Goal: Task Accomplishment & Management: Complete application form

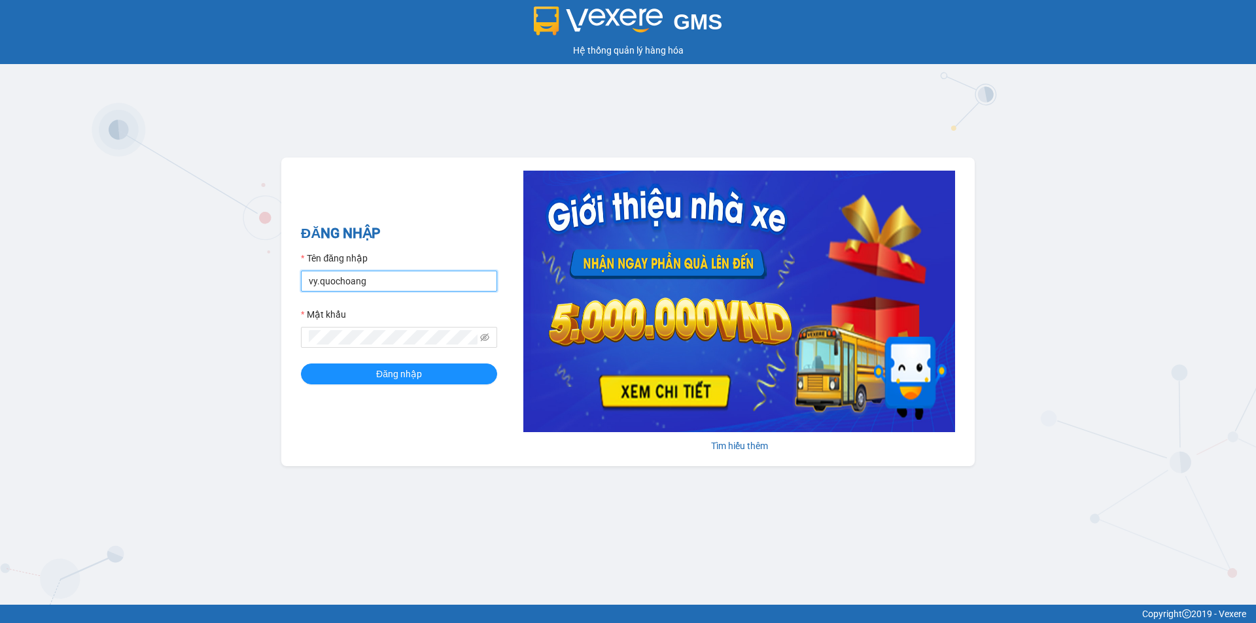
drag, startPoint x: 403, startPoint y: 281, endPoint x: 436, endPoint y: 284, distance: 32.9
click at [407, 281] on input "vy.quochoang" at bounding box center [399, 281] width 196 height 21
type input "quyen.quochoang"
click at [464, 381] on button "Đăng nhập" at bounding box center [399, 374] width 196 height 21
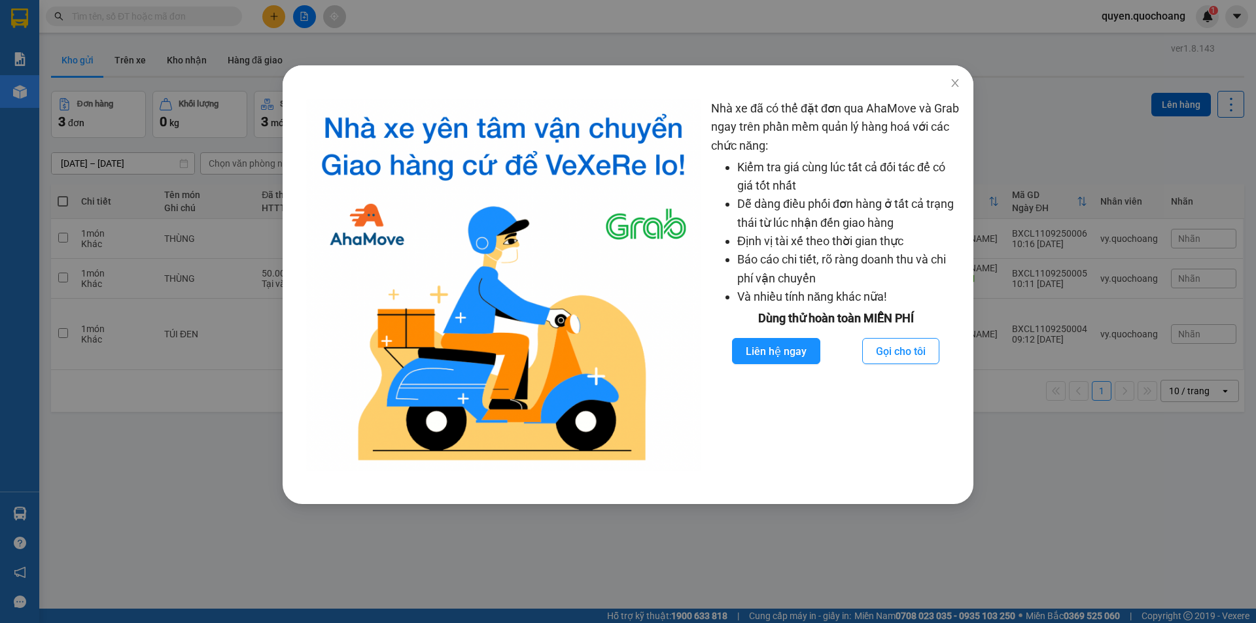
click at [116, 466] on div "Nhà xe đã có thể đặt đơn qua AhaMove và Grab ngay trên phần mềm quản lý hàng ho…" at bounding box center [628, 311] width 1256 height 623
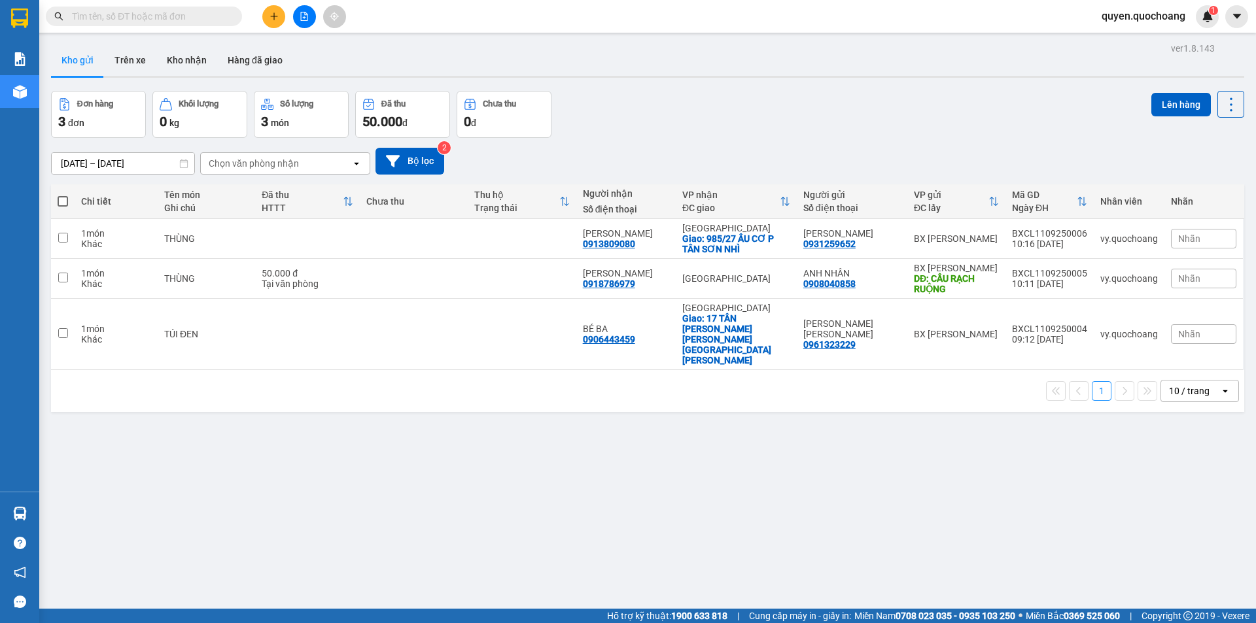
click at [259, 18] on div at bounding box center [304, 16] width 98 height 23
click at [270, 15] on icon "plus" at bounding box center [273, 16] width 9 height 9
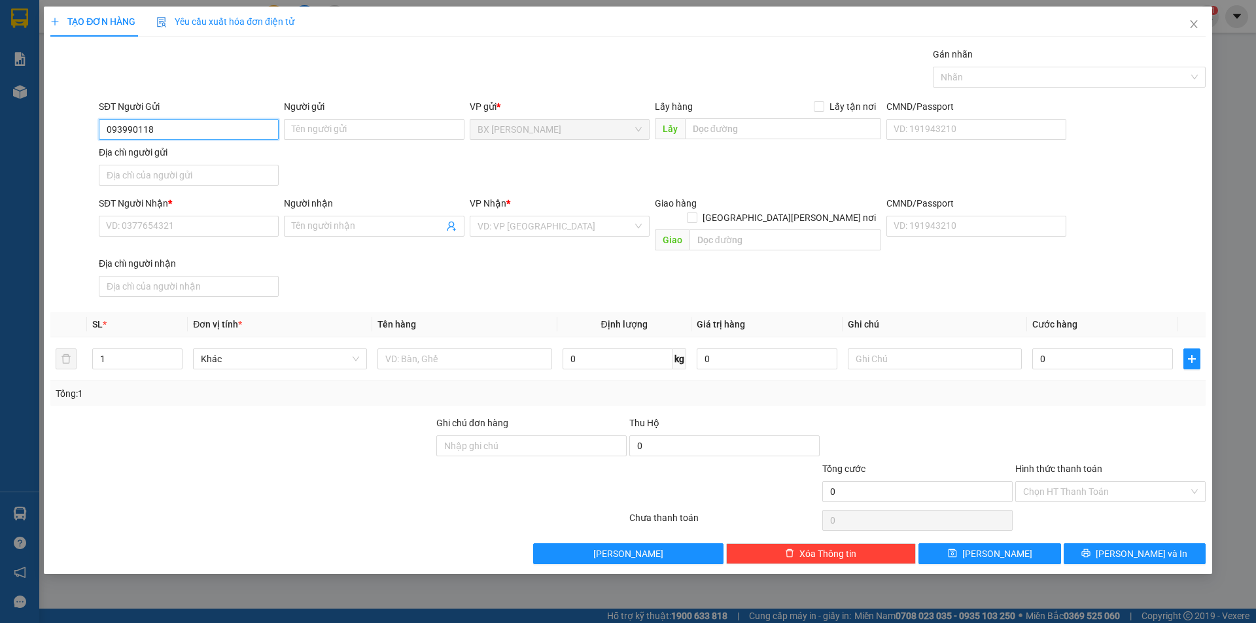
type input "0939901186"
click at [200, 159] on div "0939901186 - [PERSON_NAME]" at bounding box center [189, 155] width 164 height 14
type input "[PERSON_NAME]"
type input "0939901186"
click at [218, 231] on input "SĐT Người Nhận *" at bounding box center [189, 226] width 180 height 21
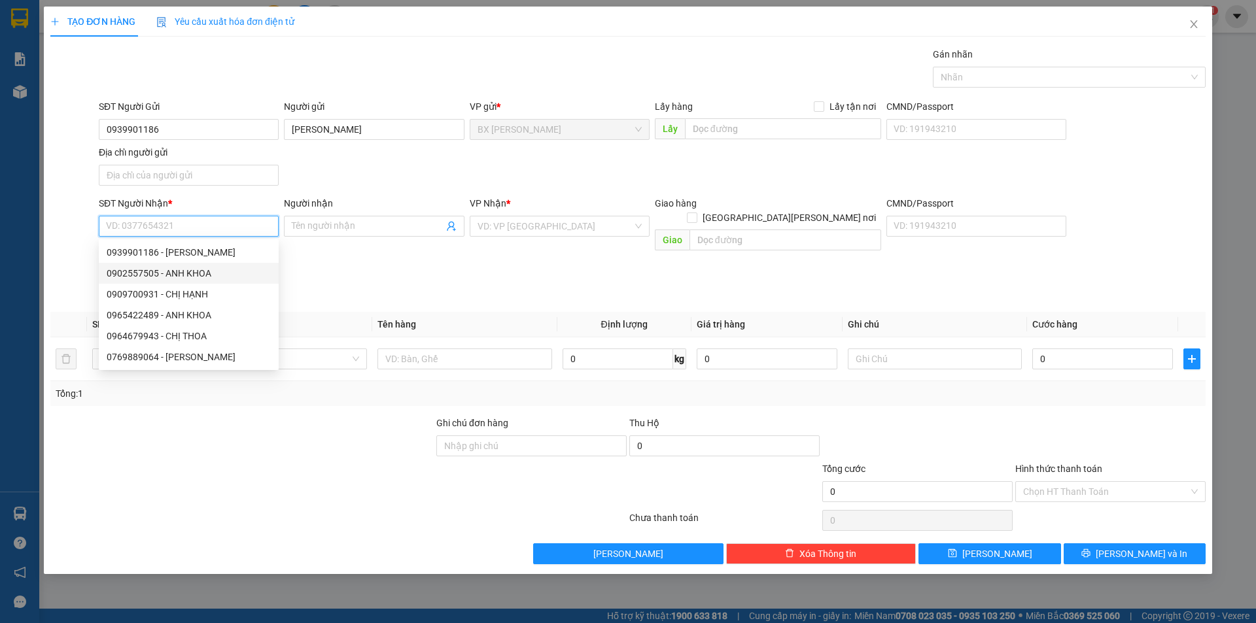
click at [218, 275] on div "0902557505 - ANH KHOA" at bounding box center [189, 273] width 164 height 14
type input "0902557505"
type input "ANH KHOA"
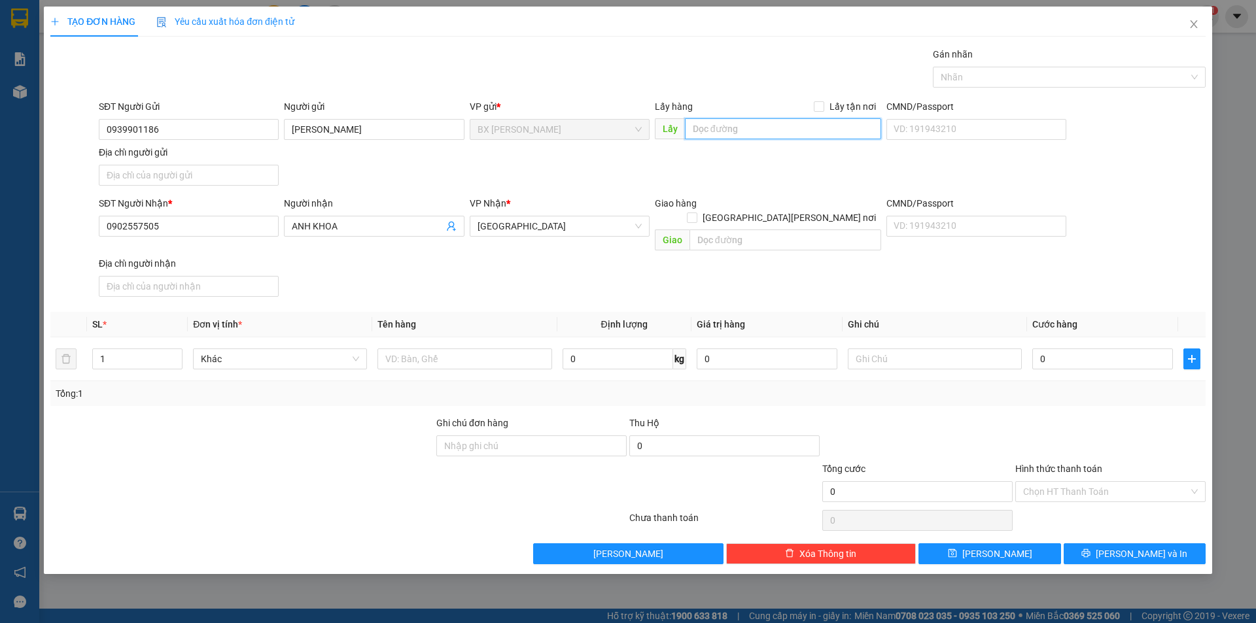
click at [723, 131] on input "text" at bounding box center [783, 128] width 196 height 21
type input "U"
type input "ỦY TÍN DỤNG BÀ TỨ"
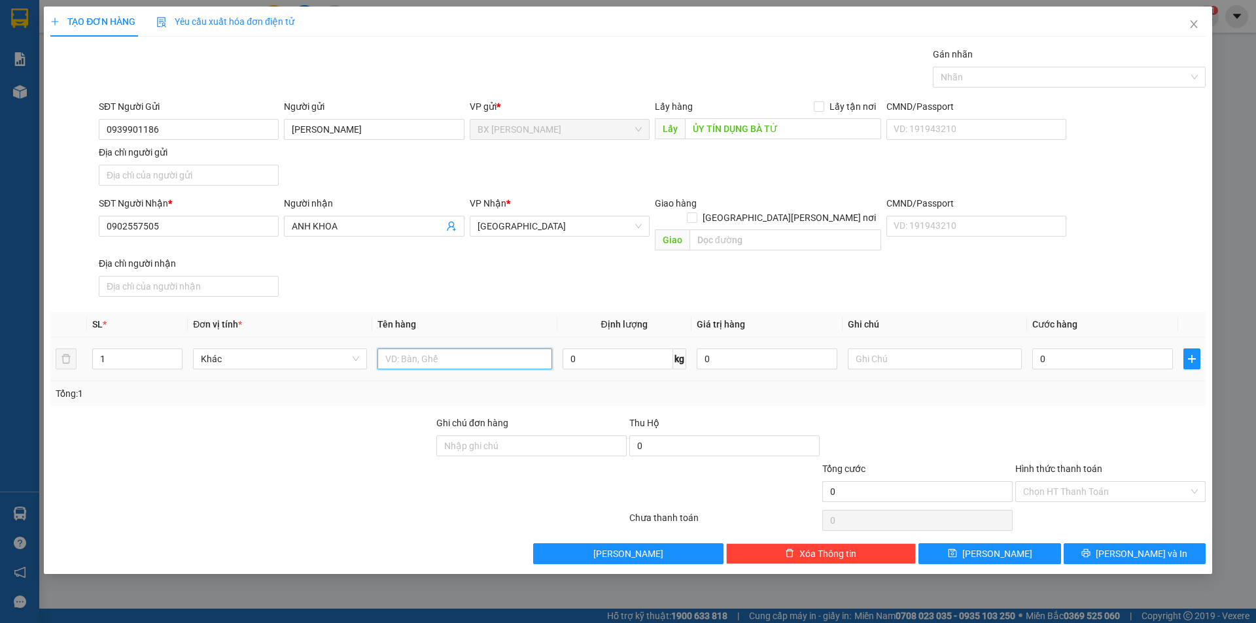
click at [405, 349] on input "text" at bounding box center [464, 359] width 174 height 21
type input "BỌC"
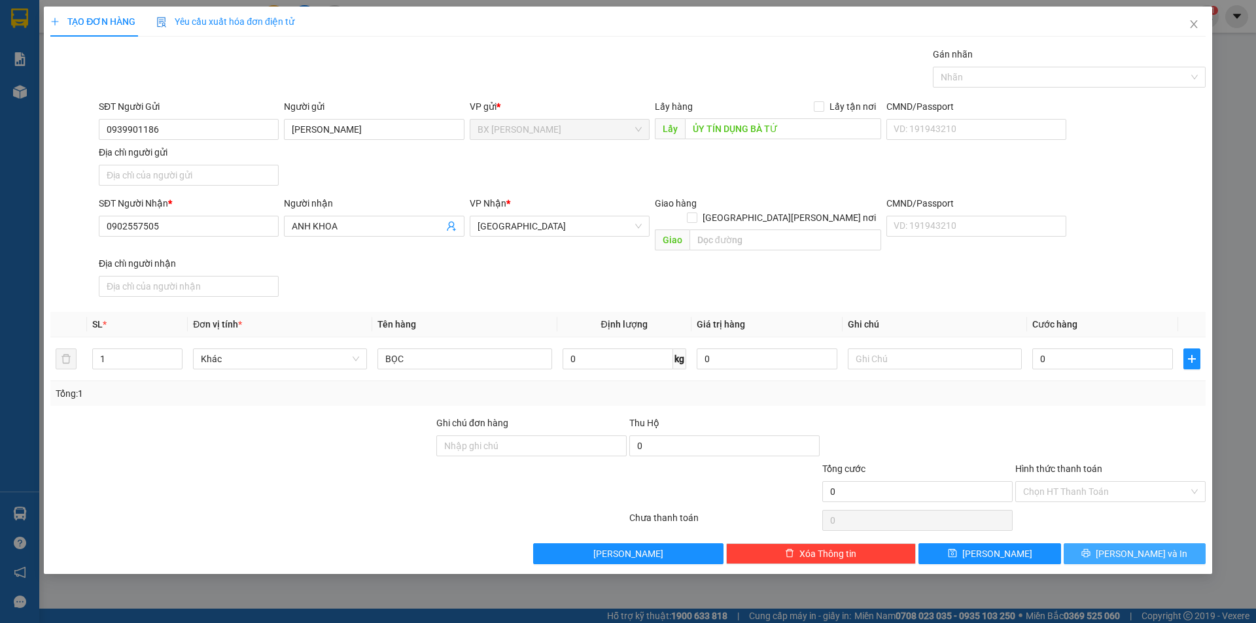
click at [1133, 543] on button "[PERSON_NAME] và In" at bounding box center [1134, 553] width 142 height 21
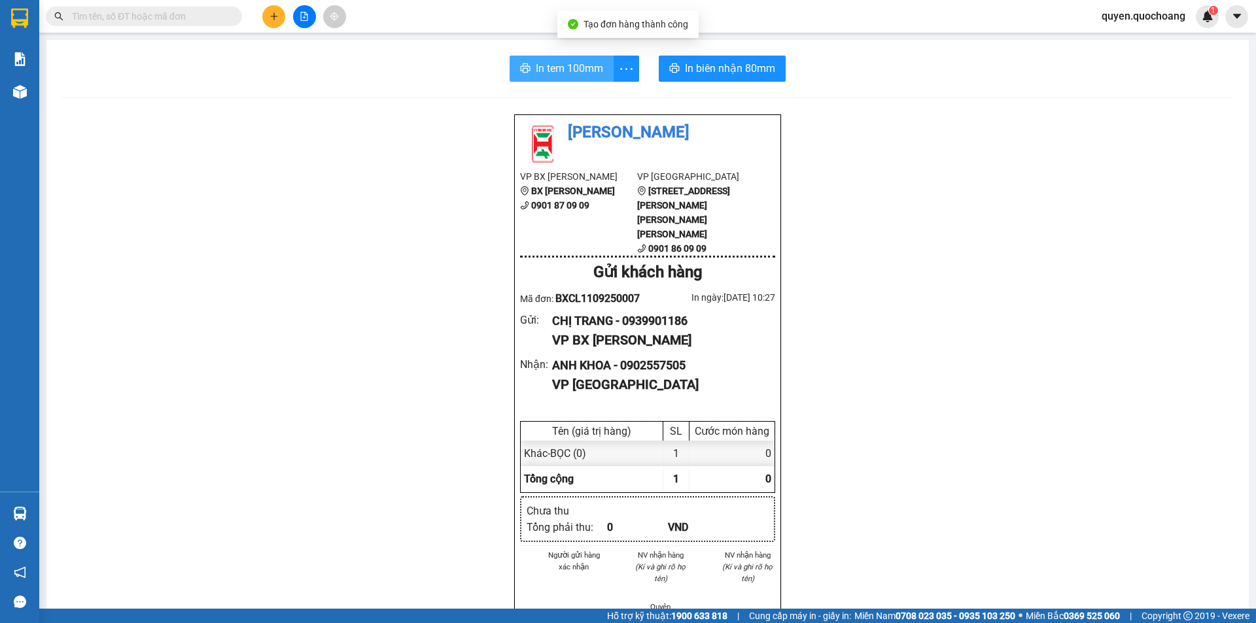
drag, startPoint x: 554, startPoint y: 63, endPoint x: 865, endPoint y: 50, distance: 310.9
click at [556, 65] on span "In tem 100mm" at bounding box center [569, 68] width 67 height 16
